Goal: Transaction & Acquisition: Book appointment/travel/reservation

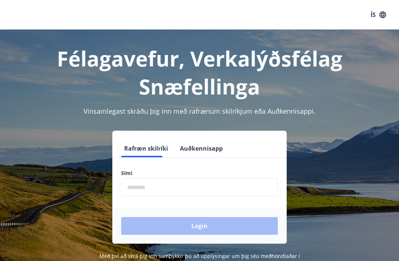
click at [188, 178] on input "phone" at bounding box center [199, 187] width 156 height 18
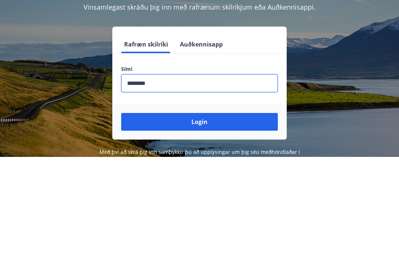
type input "********"
click at [199, 217] on button "Login" at bounding box center [199, 226] width 156 height 18
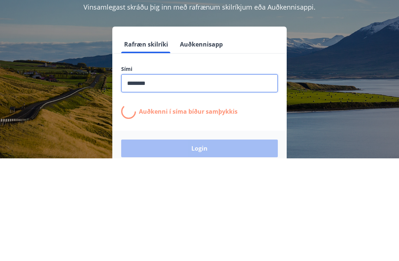
scroll to position [2, 0]
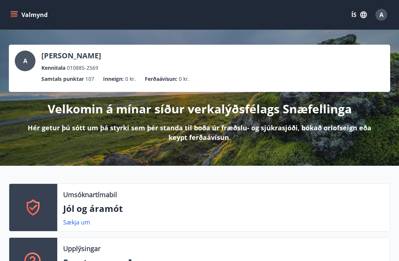
click at [13, 21] on button "Valmynd" at bounding box center [30, 14] width 42 height 13
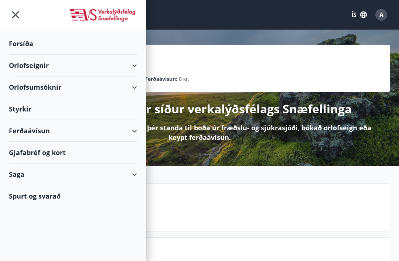
click at [135, 70] on div "Orlofseignir" at bounding box center [73, 66] width 128 height 22
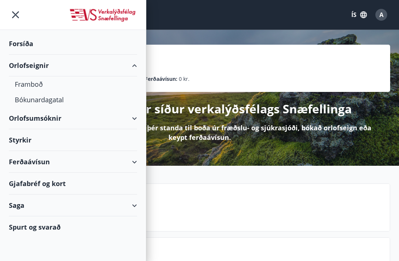
click at [53, 85] on div "Framboð" at bounding box center [73, 84] width 116 height 16
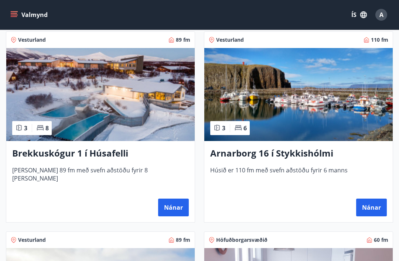
click at [315, 155] on h3 "Arnarborg 16 í Stykkishólmi" at bounding box center [298, 153] width 176 height 13
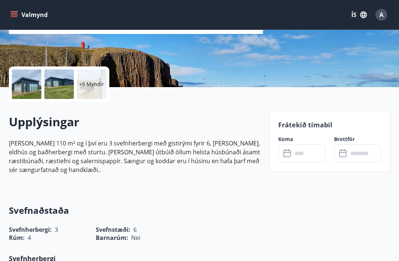
scroll to position [56, 0]
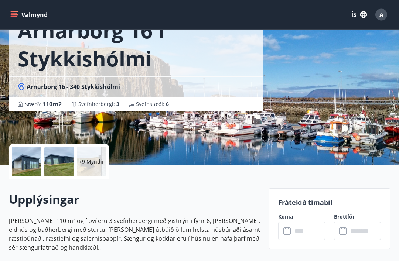
click at [90, 166] on div "+9 Myndir" at bounding box center [92, 162] width 30 height 30
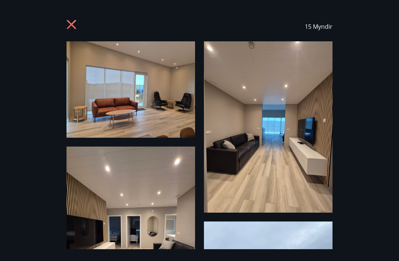
scroll to position [0, 0]
click at [76, 21] on icon at bounding box center [71, 24] width 9 height 9
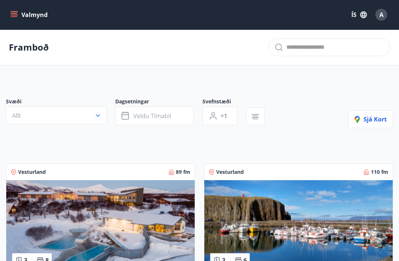
click at [11, 11] on icon "menu" at bounding box center [13, 14] width 7 height 7
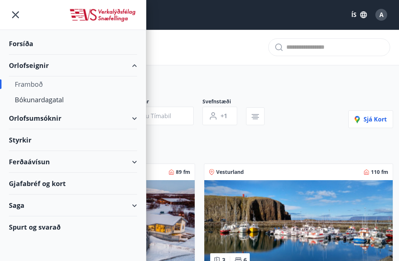
click at [383, 11] on div "A" at bounding box center [381, 15] width 12 height 12
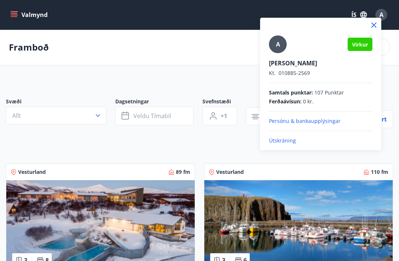
click at [292, 142] on p "Útskráning" at bounding box center [320, 140] width 103 height 7
